Goal: Information Seeking & Learning: Learn about a topic

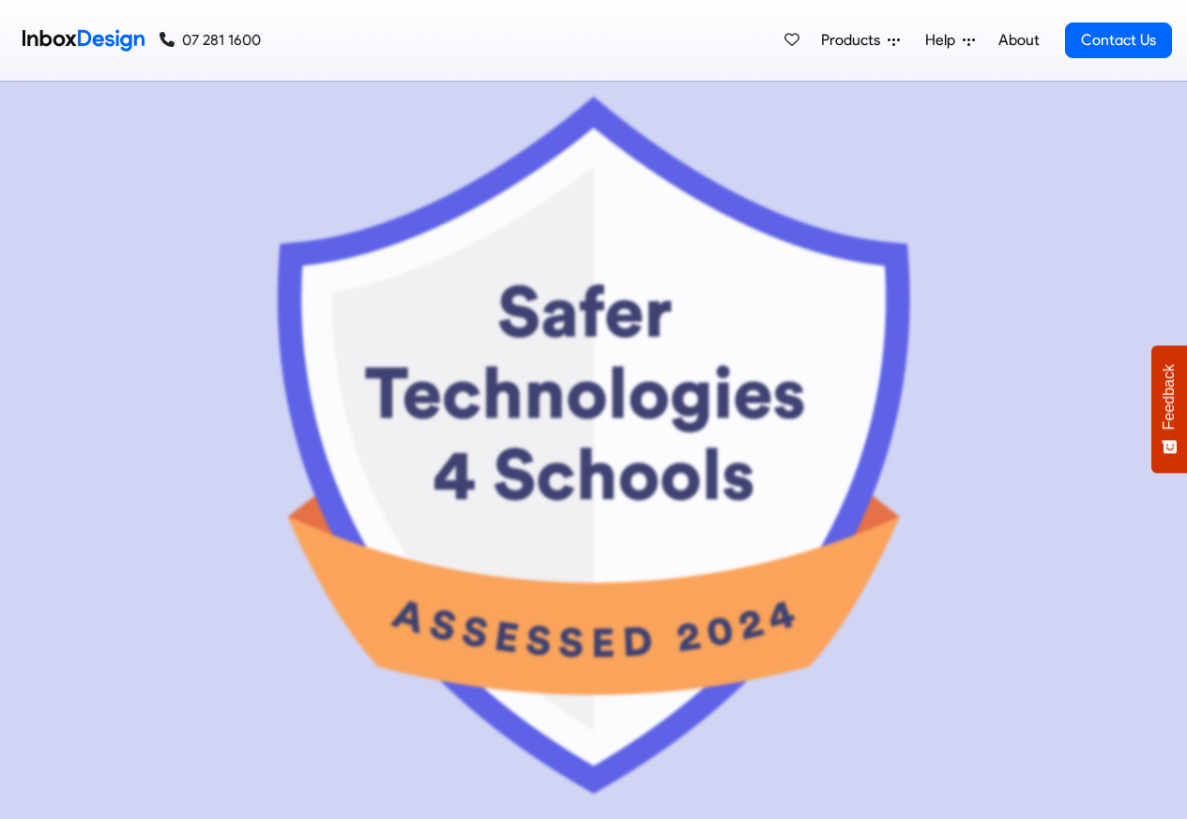
scroll to position [9010, 0]
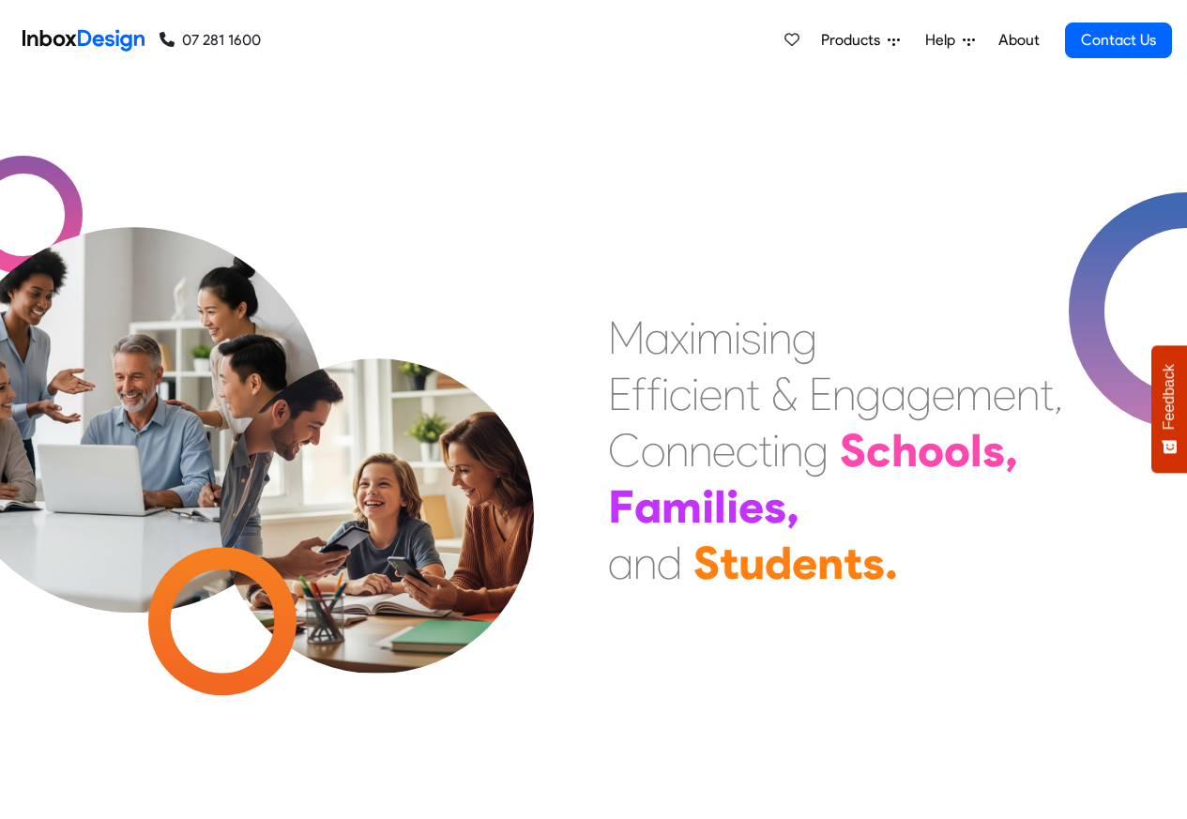
click at [1016, 40] on link "About" at bounding box center [1019, 41] width 52 height 38
